Goal: Task Accomplishment & Management: Manage account settings

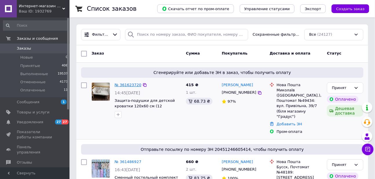
click at [126, 86] on link "№ 361623720" at bounding box center [128, 84] width 27 height 4
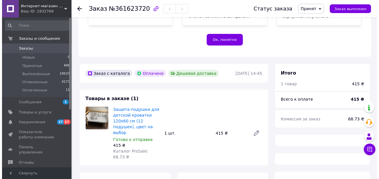
scroll to position [186, 0]
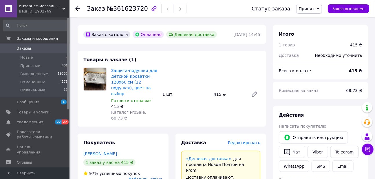
click at [244, 140] on span "Редактировать" at bounding box center [244, 142] width 32 height 5
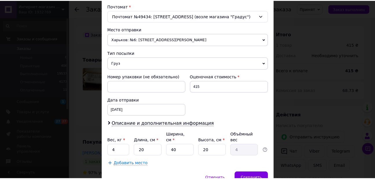
scroll to position [211, 0]
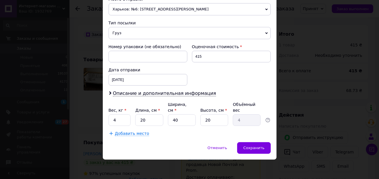
click at [252, 143] on div "Сохранить" at bounding box center [253, 148] width 33 height 12
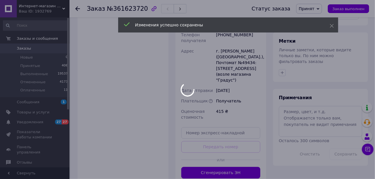
scroll to position [478, 0]
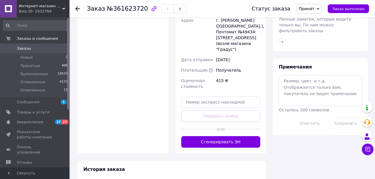
click at [237, 136] on button "Сгенерировать ЭН" at bounding box center [220, 142] width 79 height 12
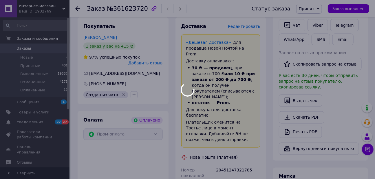
scroll to position [309, 0]
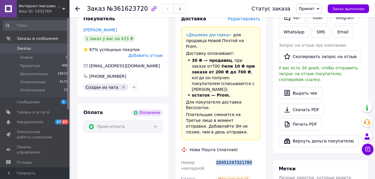
drag, startPoint x: 215, startPoint y: 146, endPoint x: 250, endPoint y: 145, distance: 34.7
click at [250, 157] on div "20451247321785" at bounding box center [238, 165] width 47 height 16
copy div "20451247321785"
click at [23, 50] on span "Заказы" at bounding box center [24, 48] width 14 height 5
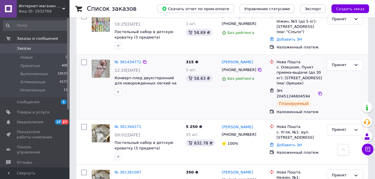
scroll to position [258, 0]
